Goal: Task Accomplishment & Management: Manage account settings

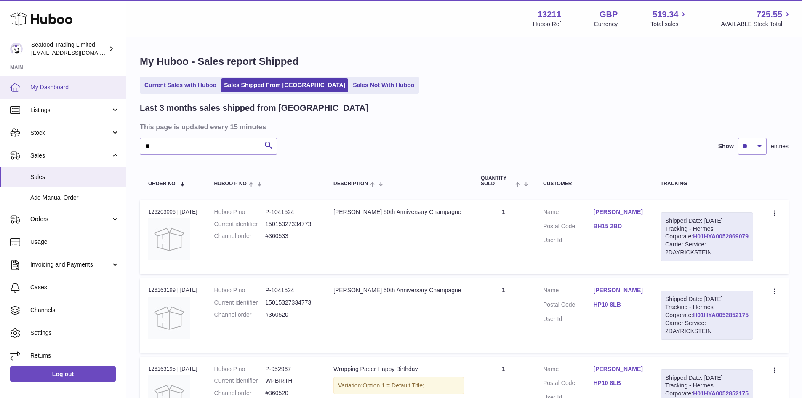
click at [46, 90] on span "My Dashboard" at bounding box center [74, 87] width 89 height 8
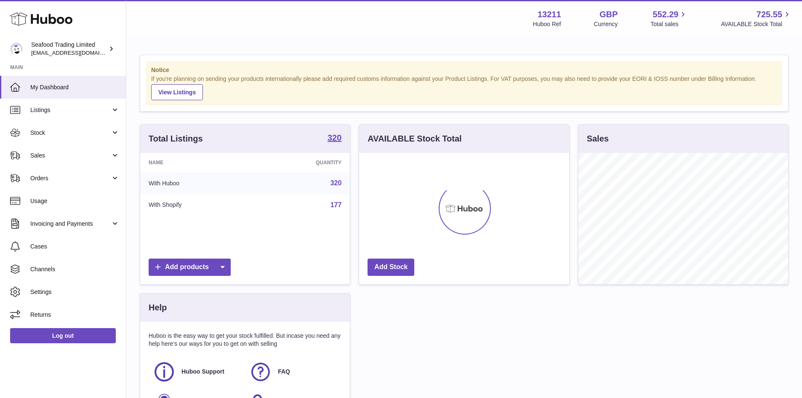
scroll to position [131, 210]
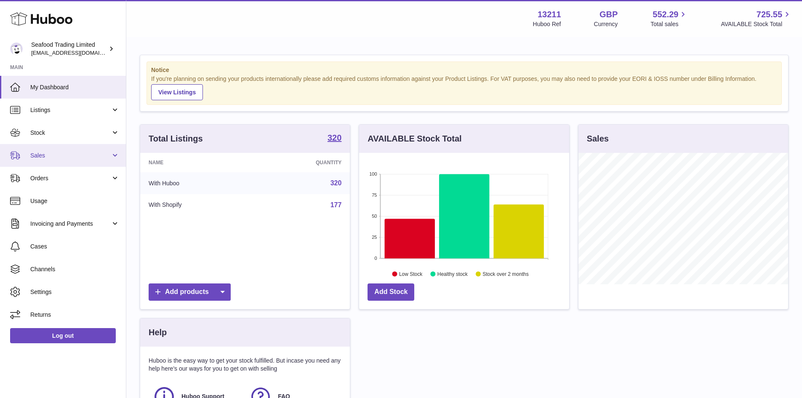
click at [56, 159] on span "Sales" at bounding box center [70, 156] width 80 height 8
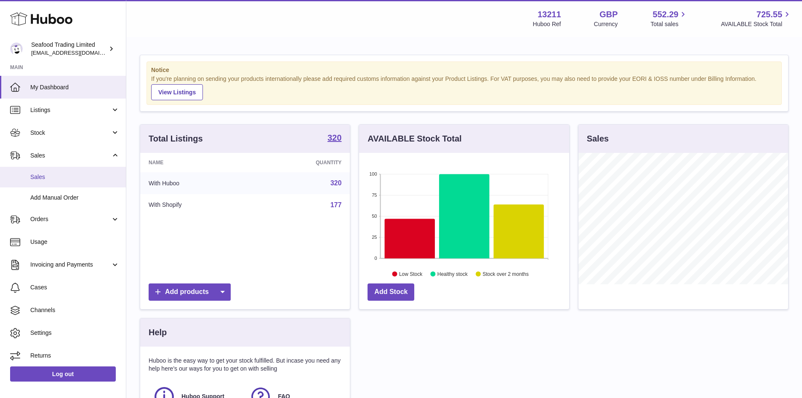
click at [59, 173] on span "Sales" at bounding box center [74, 177] width 89 height 8
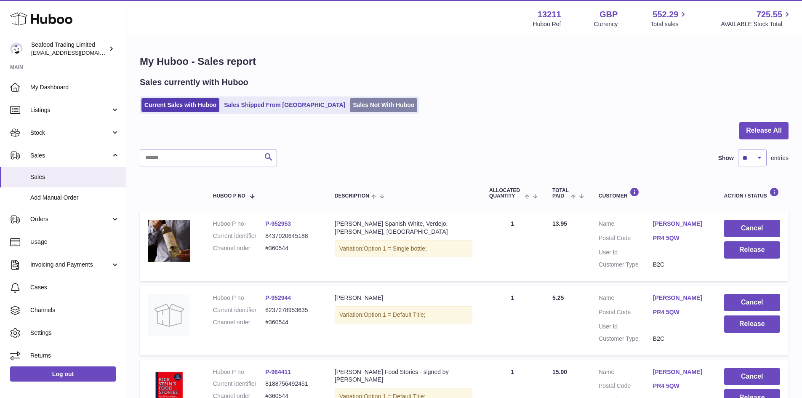
click at [353, 100] on link "Sales Not With Huboo" at bounding box center [383, 105] width 67 height 14
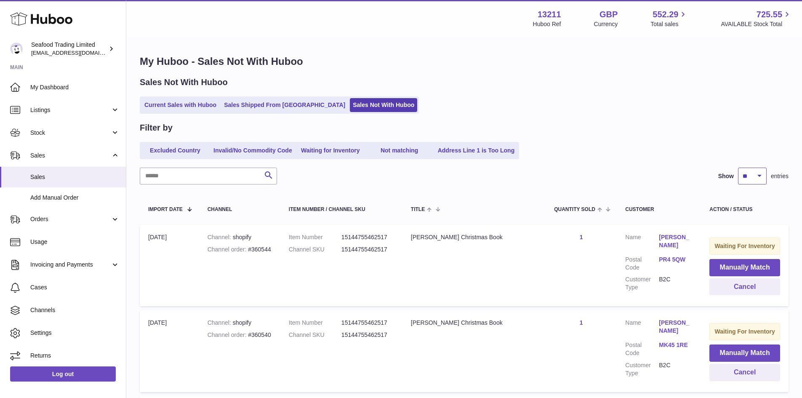
click at [757, 180] on select "** ** ** ***" at bounding box center [752, 176] width 29 height 17
select select "**"
click at [738, 168] on select "** ** ** ***" at bounding box center [752, 176] width 29 height 17
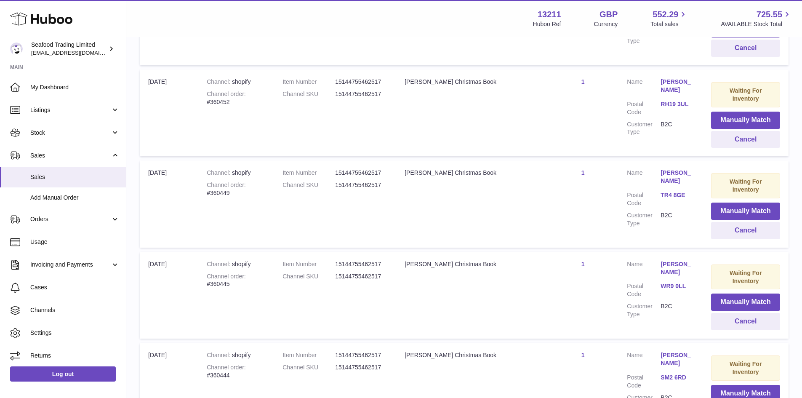
scroll to position [3452, 0]
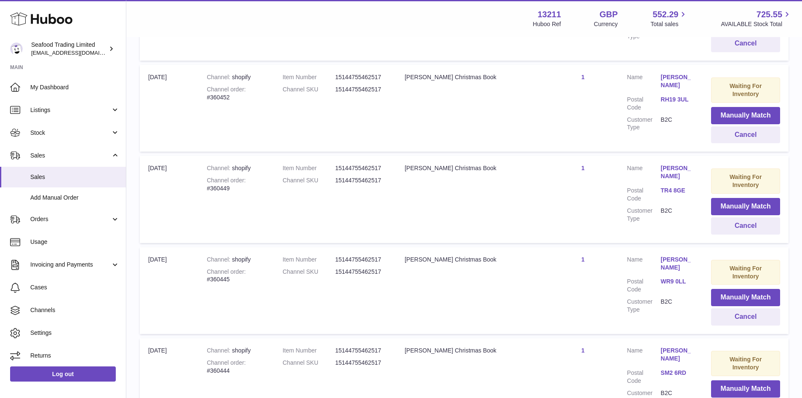
copy div "360443"
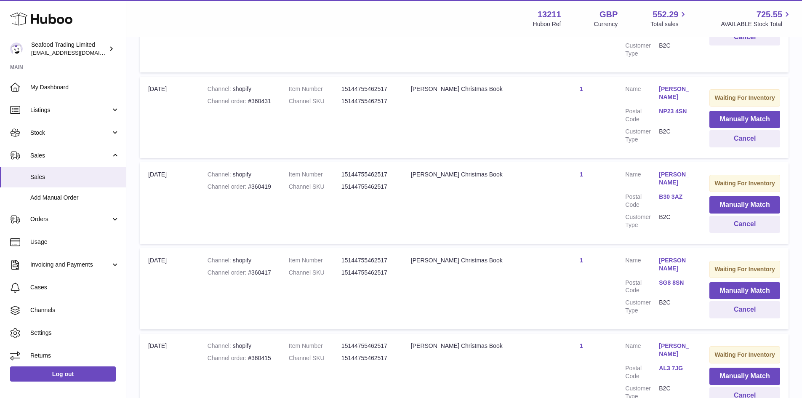
scroll to position [4171, 0]
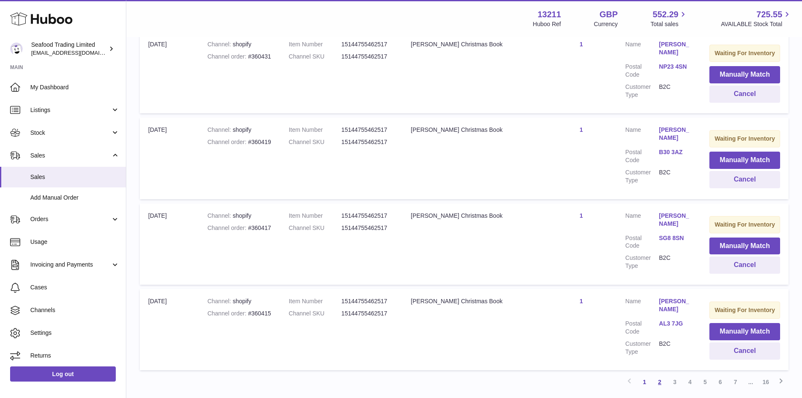
click at [657, 374] on link "2" at bounding box center [659, 381] width 15 height 15
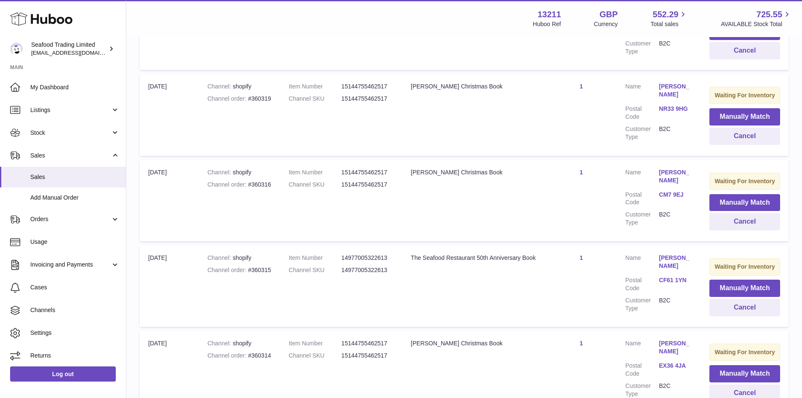
scroll to position [4172, 0]
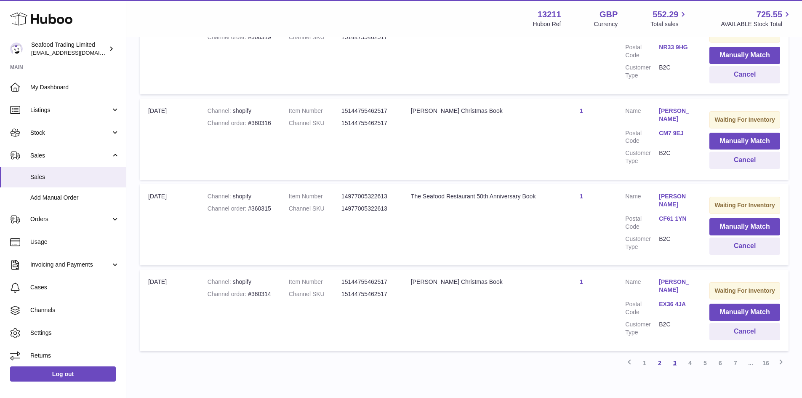
click at [678, 355] on link "3" at bounding box center [674, 362] width 15 height 15
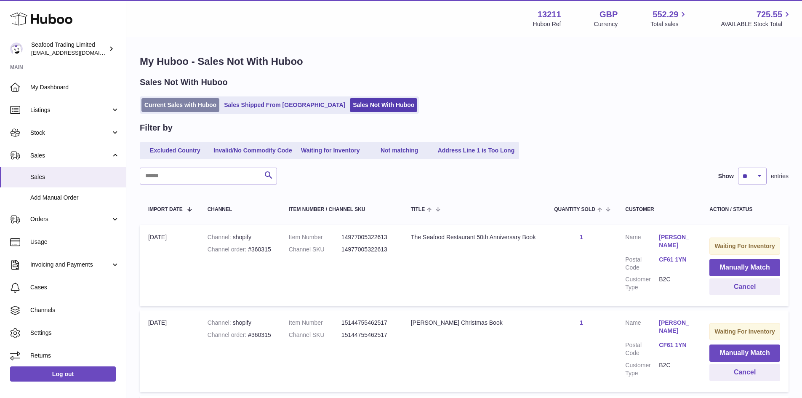
click at [179, 104] on link "Current Sales with Huboo" at bounding box center [180, 105] width 78 height 14
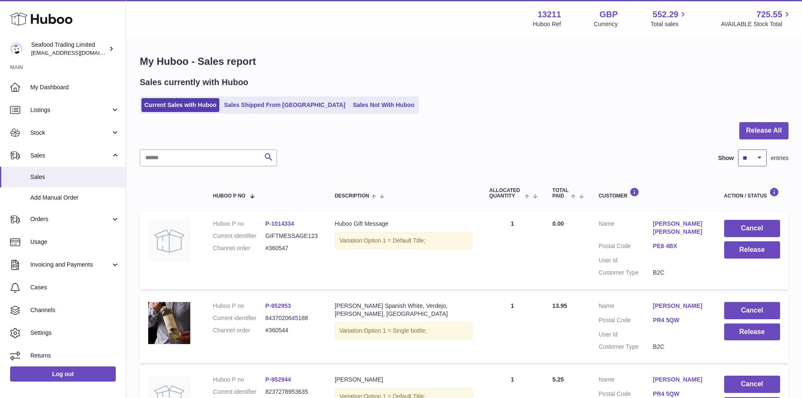
click at [746, 163] on select "** ** ** ***" at bounding box center [752, 157] width 29 height 17
select select "**"
click at [738, 149] on select "** ** ** ***" at bounding box center [752, 157] width 29 height 17
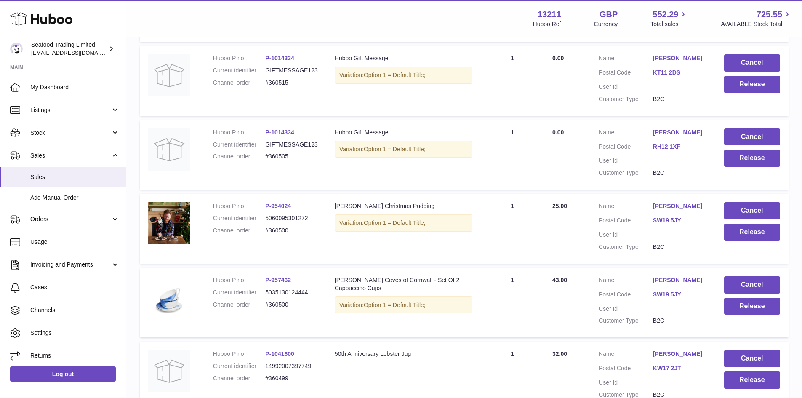
scroll to position [1642, 0]
click at [281, 226] on dd "#360500" at bounding box center [291, 230] width 53 height 8
copy dd "360500"
click at [741, 223] on button "Release" at bounding box center [752, 231] width 56 height 17
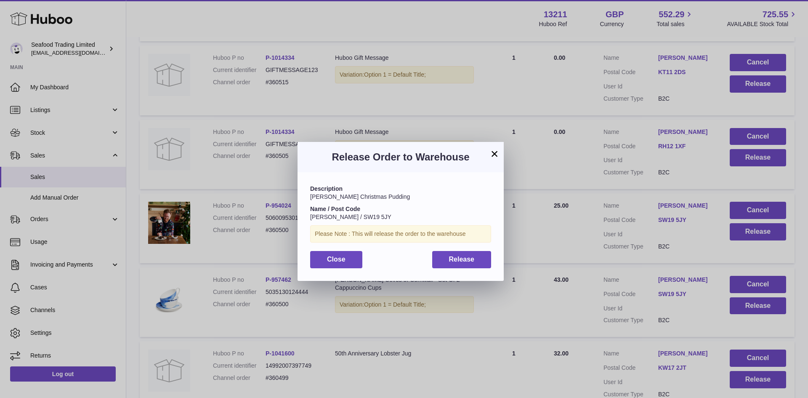
click at [448, 250] on div "Description Rick Stein Christmas Pudding Name / Post Code RANDI GREENLEES / SW1…" at bounding box center [401, 226] width 206 height 108
click at [450, 257] on span "Release" at bounding box center [462, 259] width 26 height 7
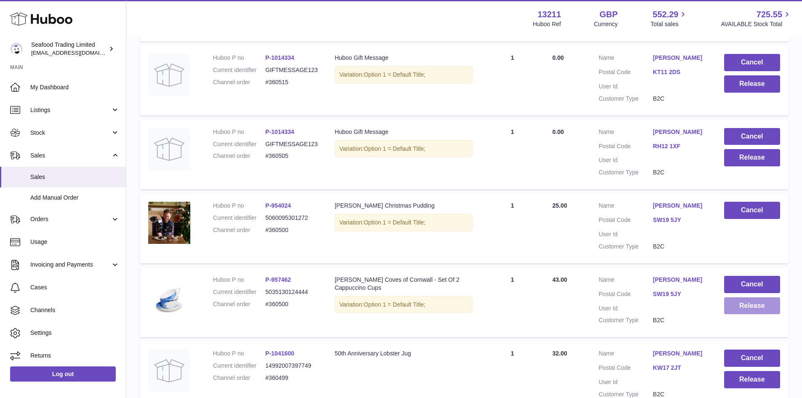
click at [752, 298] on button "Release" at bounding box center [752, 305] width 56 height 17
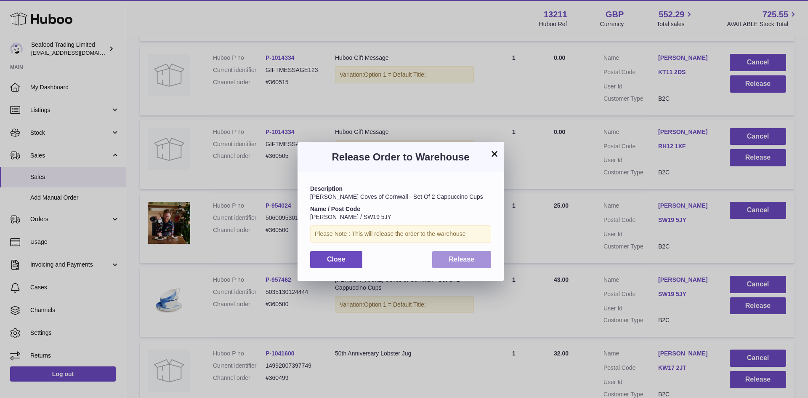
click at [466, 258] on span "Release" at bounding box center [462, 259] width 26 height 7
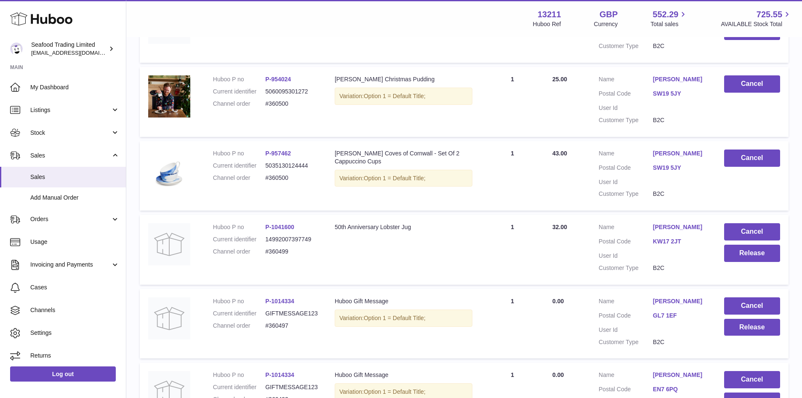
scroll to position [1810, 0]
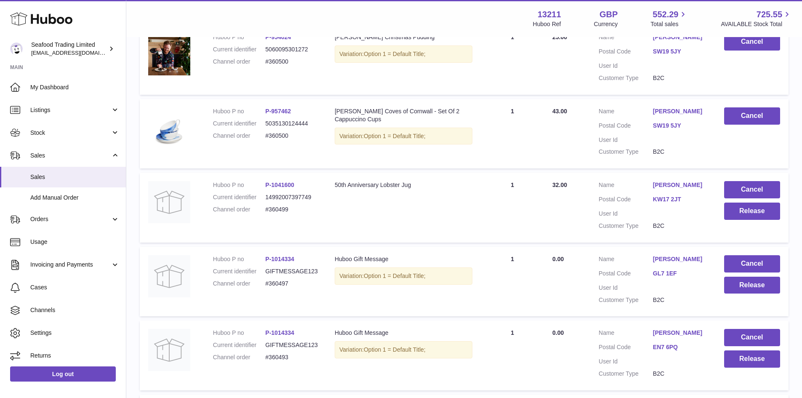
click at [279, 209] on dd "#360499" at bounding box center [291, 209] width 53 height 8
copy dd "360499"
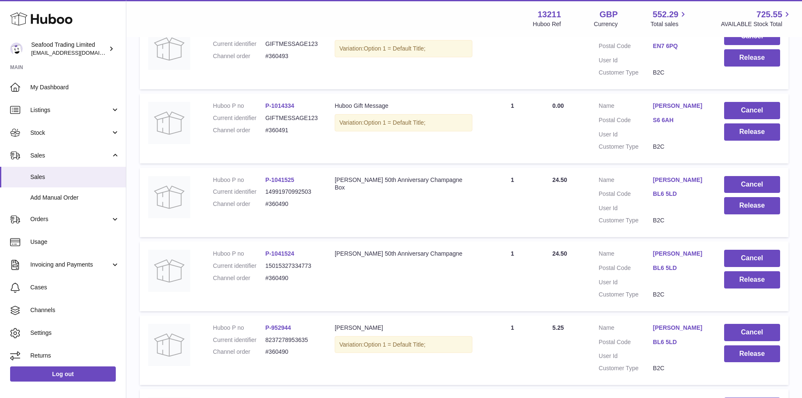
scroll to position [2105, 0]
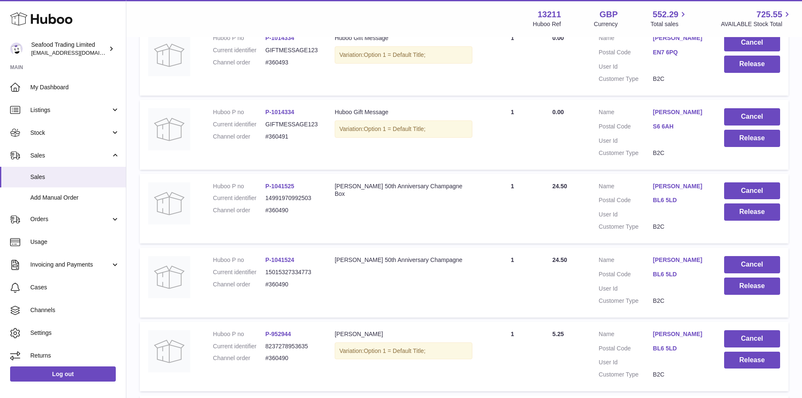
click at [282, 209] on dd "#360490" at bounding box center [291, 210] width 53 height 8
copy dd "360490"
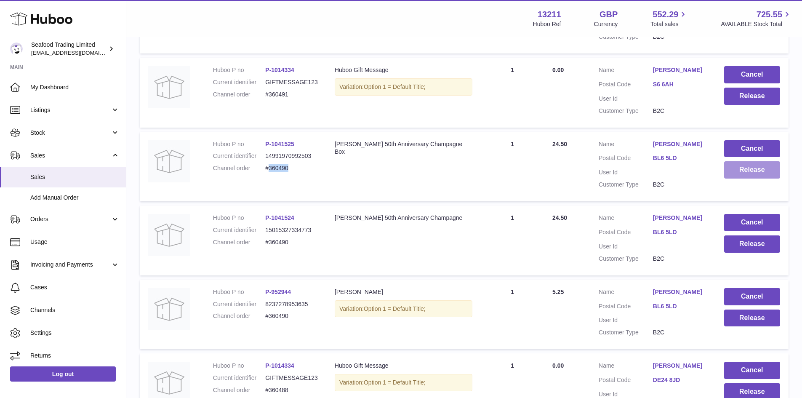
click at [744, 176] on button "Release" at bounding box center [752, 169] width 56 height 17
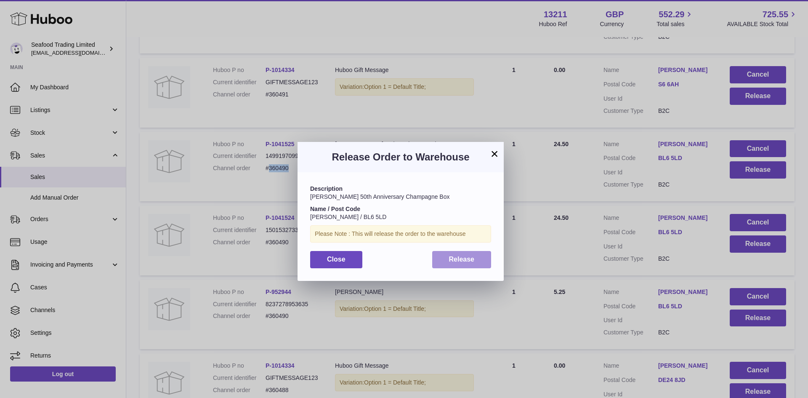
click at [472, 254] on button "Release" at bounding box center [461, 259] width 59 height 17
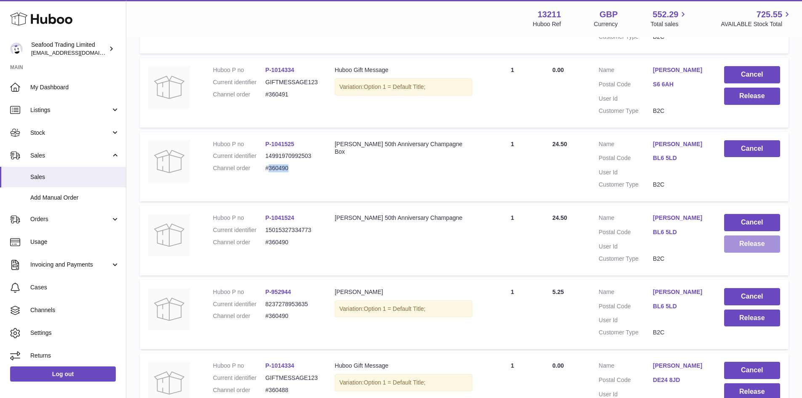
click at [736, 244] on button "Release" at bounding box center [752, 243] width 56 height 17
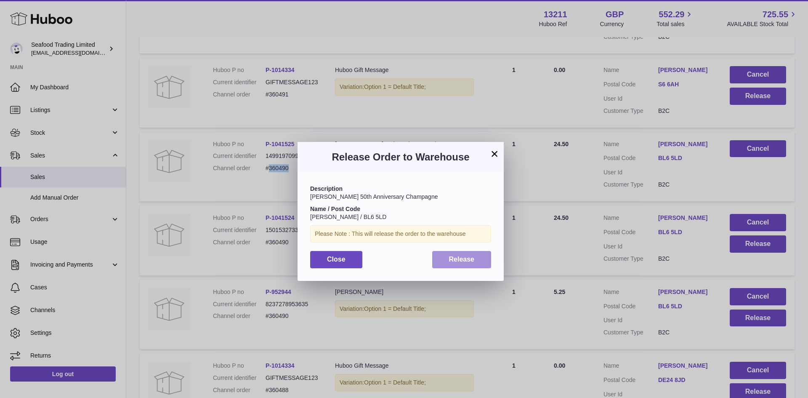
click at [474, 265] on button "Release" at bounding box center [461, 259] width 59 height 17
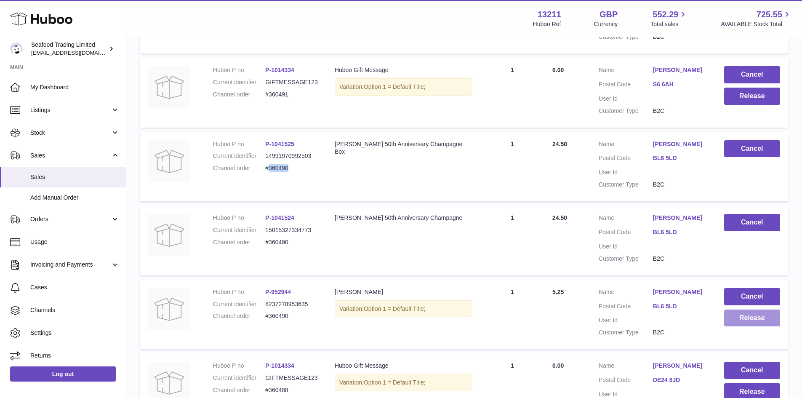
click at [740, 319] on button "Release" at bounding box center [752, 317] width 56 height 17
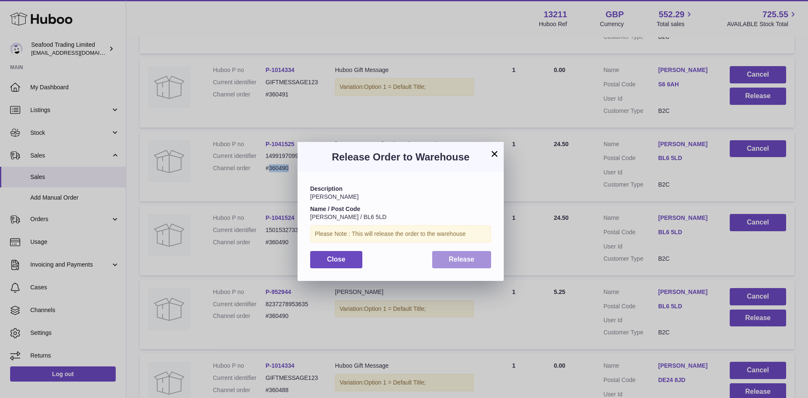
click at [451, 264] on button "Release" at bounding box center [461, 259] width 59 height 17
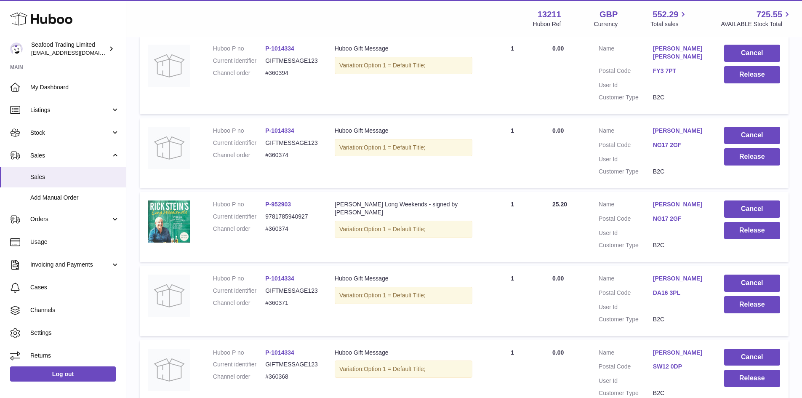
scroll to position [3284, 0]
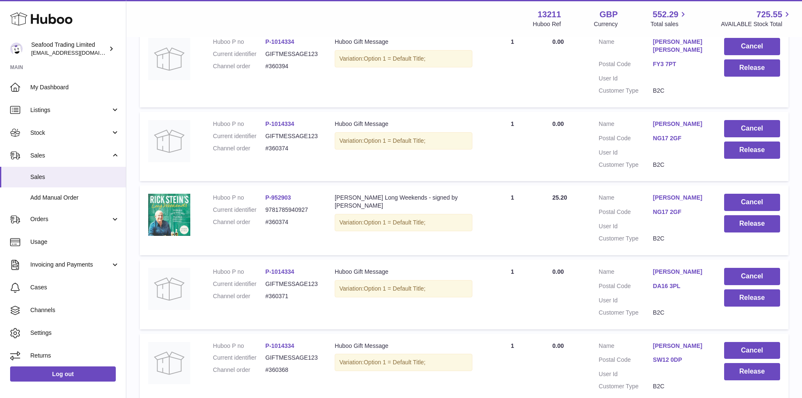
click at [283, 226] on dd "#360374" at bounding box center [291, 222] width 53 height 8
copy dd "360374"
click at [766, 232] on button "Release" at bounding box center [752, 223] width 56 height 17
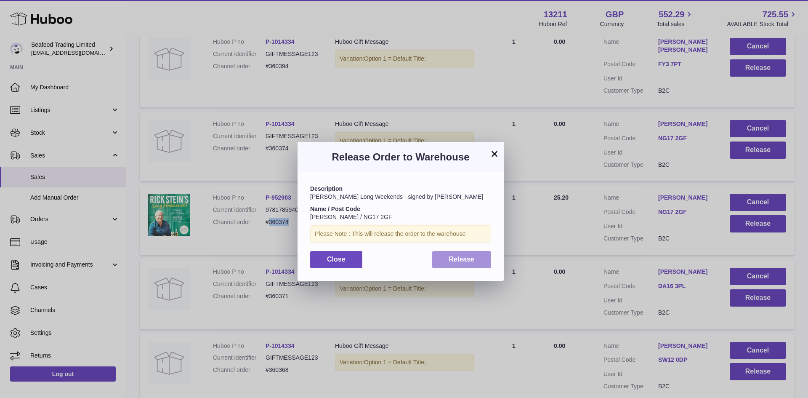
click at [455, 258] on span "Release" at bounding box center [462, 259] width 26 height 7
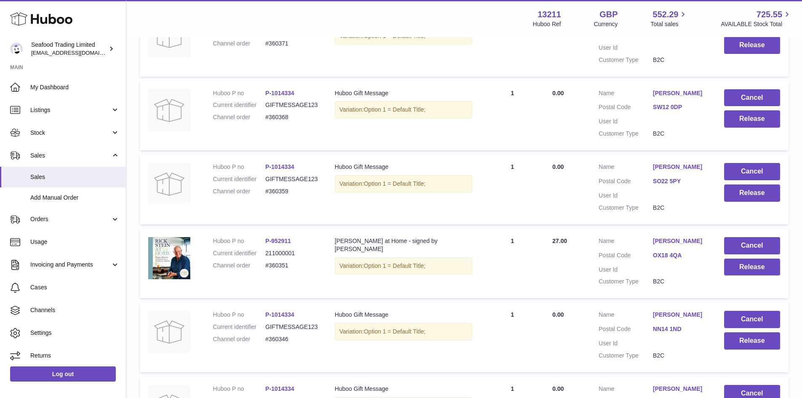
scroll to position [3579, 0]
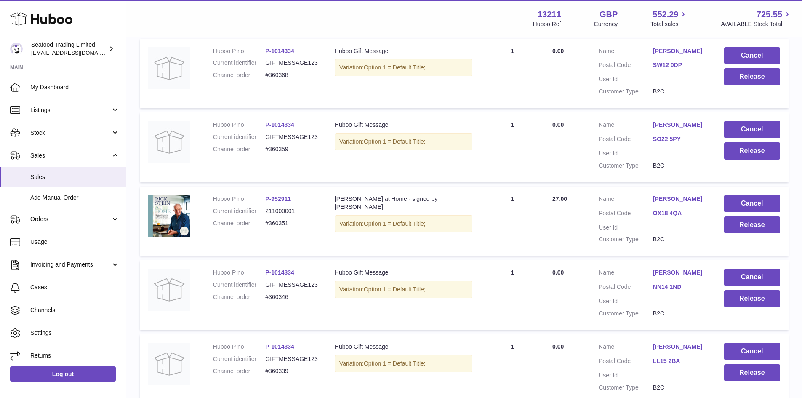
click at [272, 227] on dd "#360351" at bounding box center [291, 223] width 53 height 8
copy dd "360351"
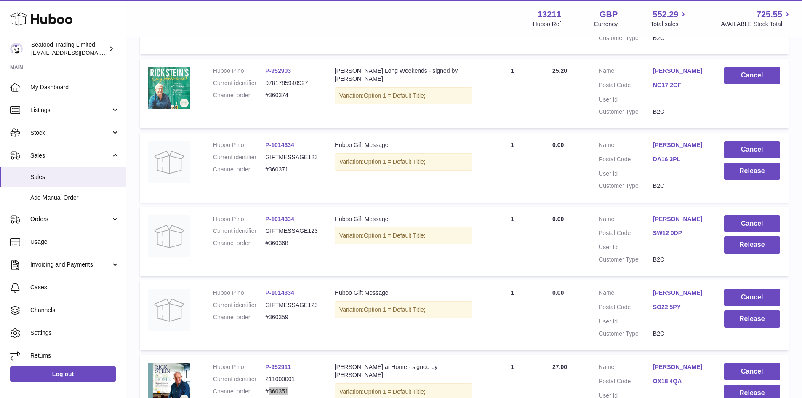
scroll to position [3356, 0]
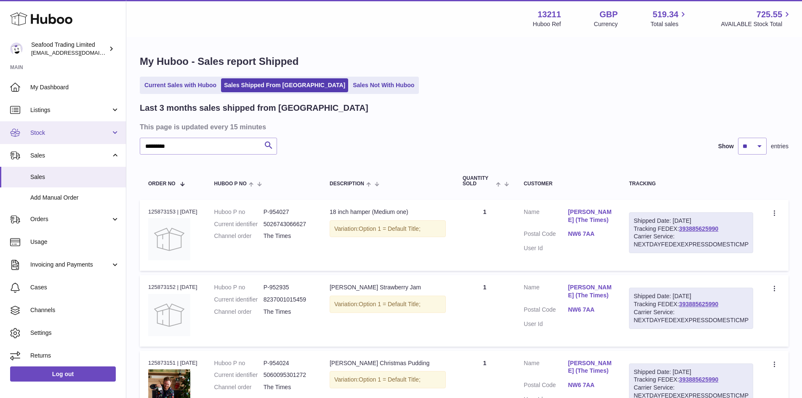
click at [55, 129] on span "Stock" at bounding box center [70, 133] width 80 height 8
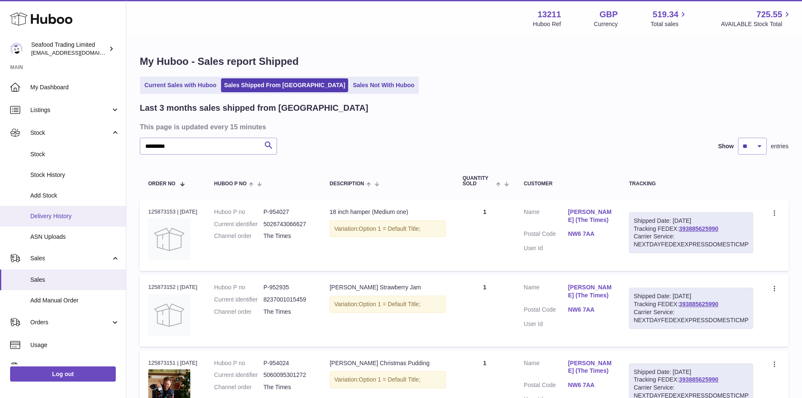
click at [53, 217] on span "Delivery History" at bounding box center [74, 216] width 89 height 8
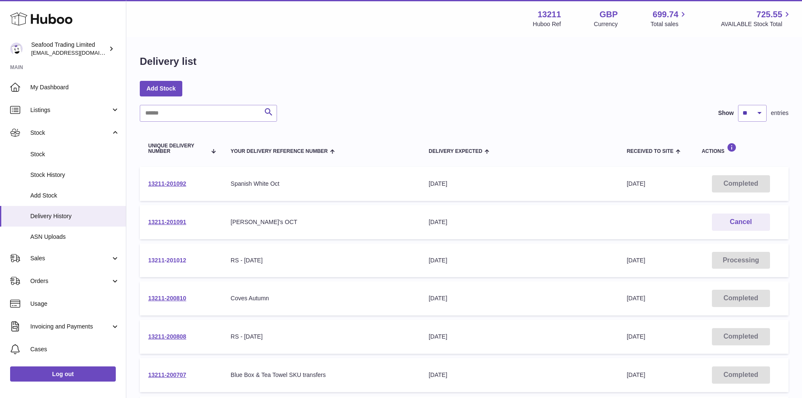
click at [179, 261] on link "13211-201012" at bounding box center [167, 260] width 38 height 7
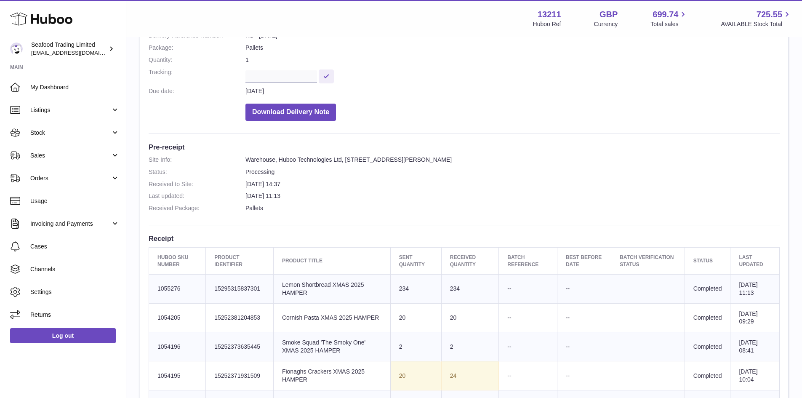
scroll to position [115, 0]
